Goal: Information Seeking & Learning: Learn about a topic

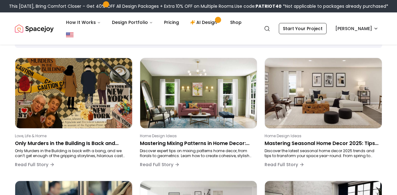
scroll to position [48, 0]
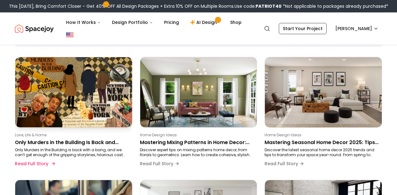
click at [87, 140] on p "Only Murders in the Building Is Back and We’re Officially Obsessed" at bounding box center [72, 142] width 115 height 7
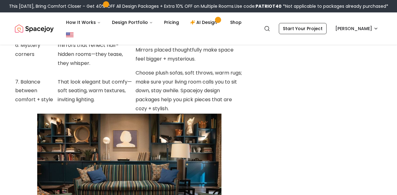
scroll to position [975, 0]
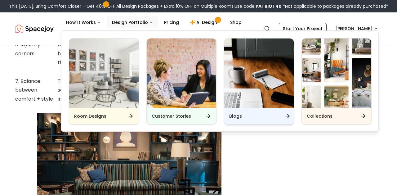
click at [243, 116] on div "Blogs" at bounding box center [260, 116] width 70 height 16
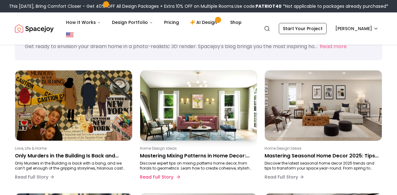
scroll to position [40, 0]
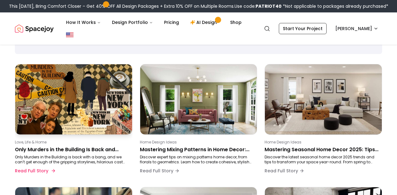
click at [57, 148] on p "Only Murders in the Building Is Back and We’re Officially Obsessed" at bounding box center [72, 149] width 115 height 7
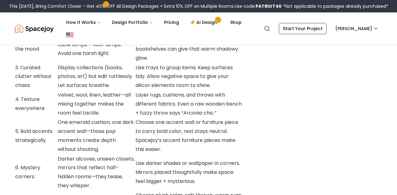
scroll to position [851, 0]
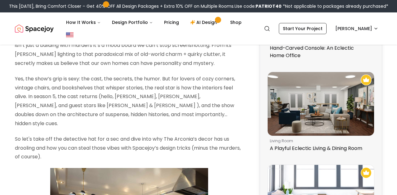
click at [39, 37] on nav "Spacejoy Search NI How It Works Design Portfolio Pricing AI Design Shop Search …" at bounding box center [199, 28] width 368 height 32
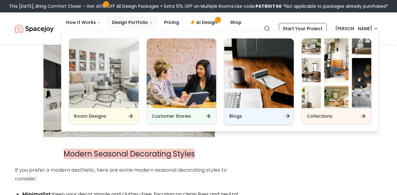
click at [235, 119] on h6 "Blogs" at bounding box center [235, 116] width 13 height 6
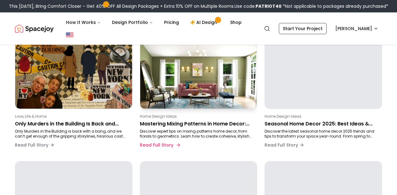
scroll to position [77, 0]
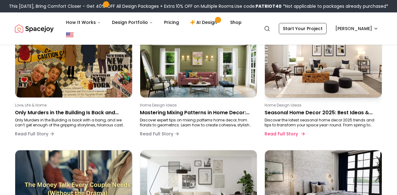
click at [280, 116] on p "Seasonal Home Decor 2025: Best Ideas & Trends" at bounding box center [322, 112] width 115 height 7
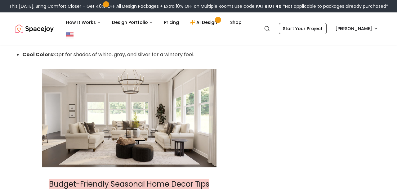
scroll to position [1138, 0]
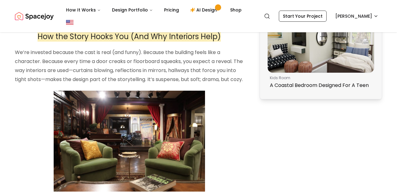
scroll to position [565, 0]
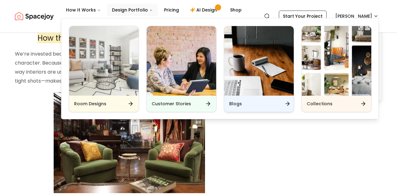
click at [242, 102] on div "Blogs" at bounding box center [260, 104] width 70 height 16
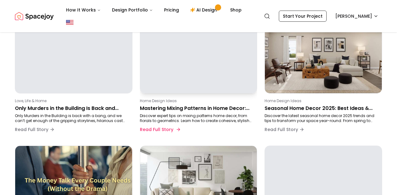
scroll to position [71, 0]
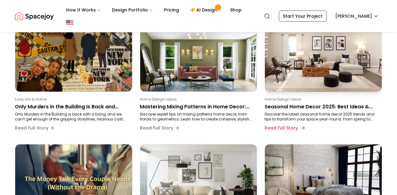
click at [299, 115] on p "Discover the latest seasonal home decor 2025 trends and tips to transform your …" at bounding box center [322, 117] width 115 height 10
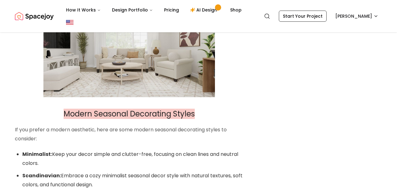
scroll to position [1414, 0]
